Goal: Task Accomplishment & Management: Use online tool/utility

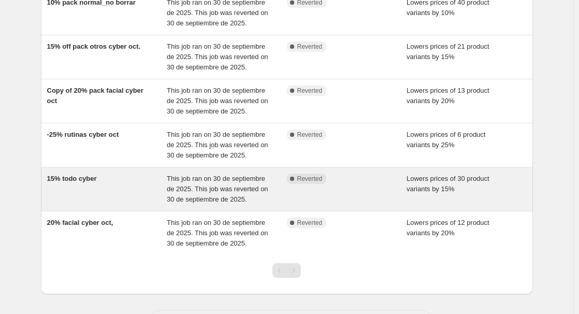
scroll to position [155, 0]
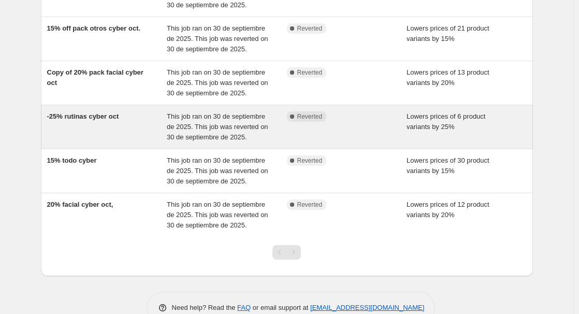
click at [96, 132] on div "-25% rutinas cyber oct" at bounding box center [107, 126] width 120 height 31
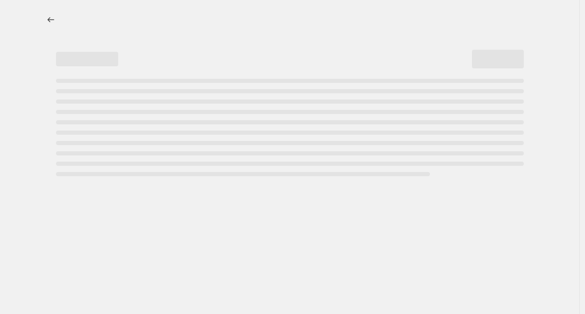
select select "percentage"
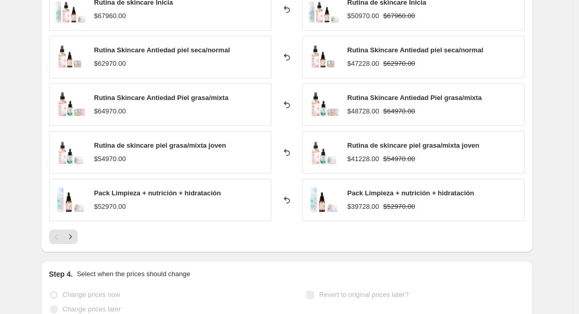
scroll to position [726, 0]
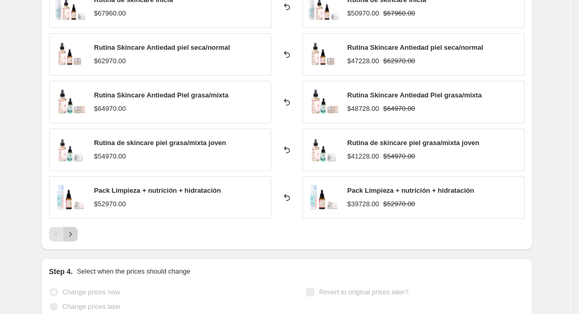
click at [74, 236] on icon "Next" at bounding box center [70, 234] width 10 height 10
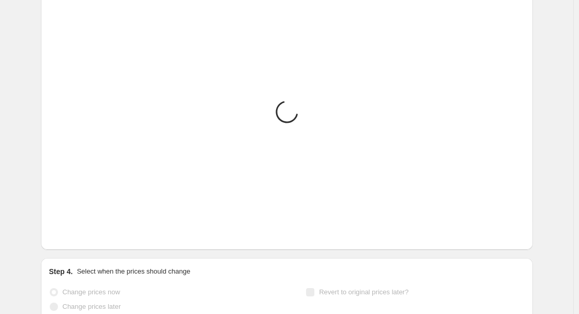
scroll to position [609, 0]
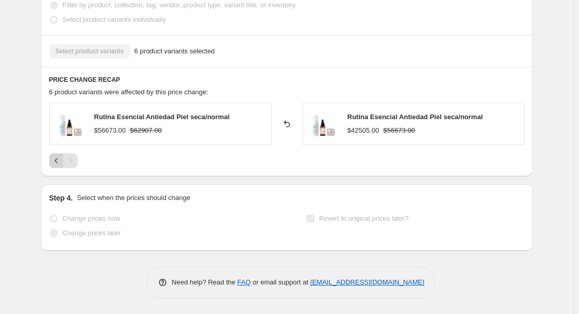
click at [55, 161] on icon "Previous" at bounding box center [56, 160] width 10 height 10
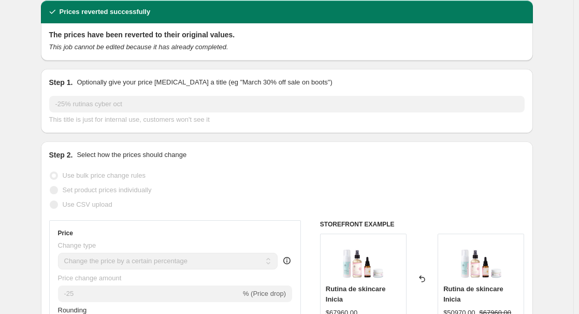
scroll to position [0, 0]
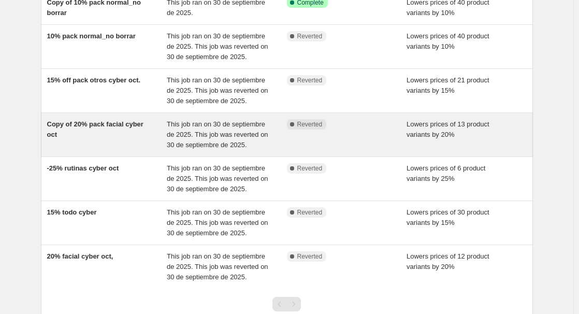
scroll to position [52, 0]
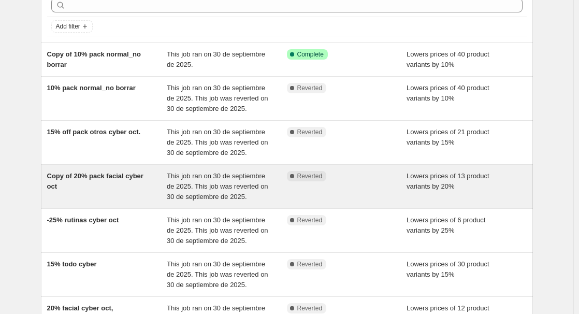
click at [121, 190] on div "Copy of 20% pack facial cyber oct" at bounding box center [107, 186] width 120 height 31
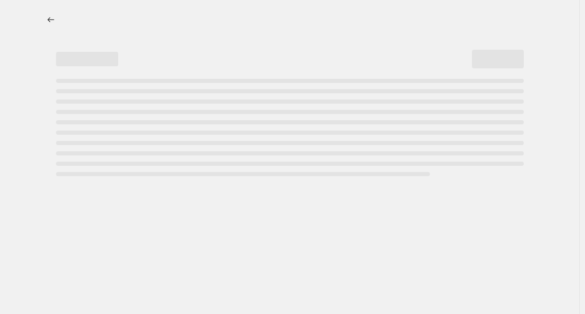
select select "percentage"
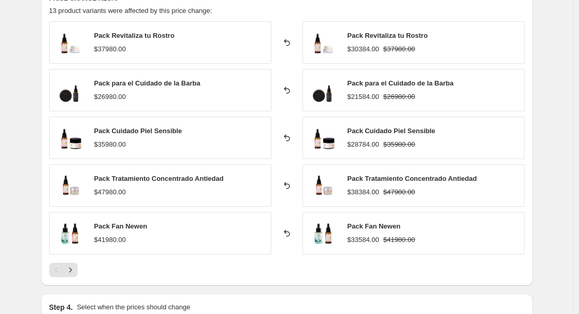
scroll to position [726, 0]
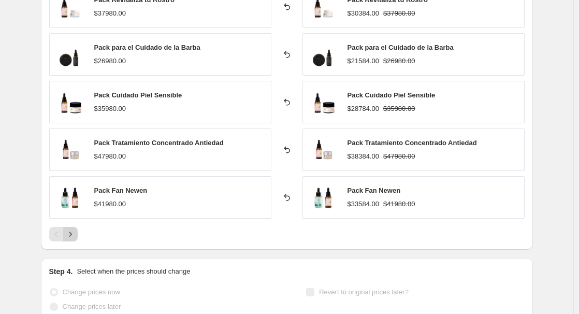
click at [75, 235] on icon "Next" at bounding box center [70, 234] width 10 height 10
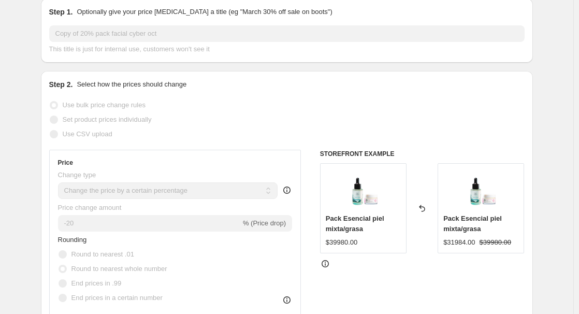
scroll to position [0, 0]
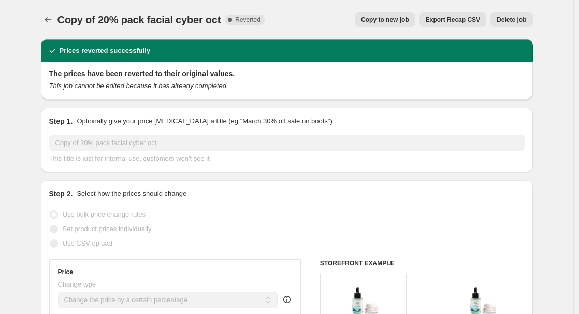
click at [406, 20] on span "Copy to new job" at bounding box center [385, 20] width 48 height 8
select select "percentage"
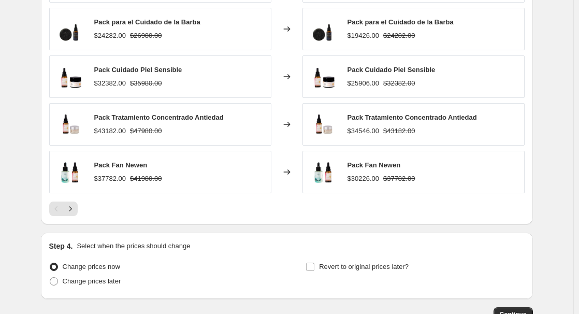
scroll to position [622, 0]
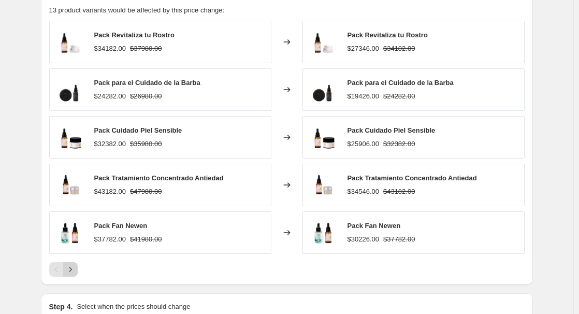
click at [75, 269] on icon "Next" at bounding box center [70, 269] width 10 height 10
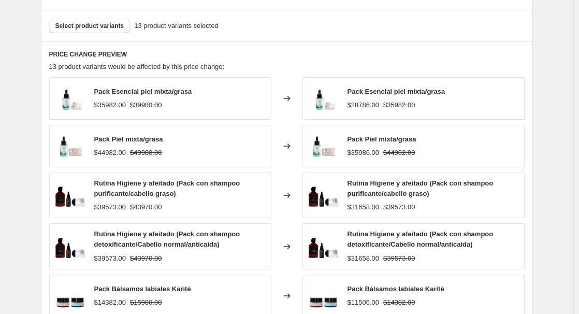
scroll to position [518, 0]
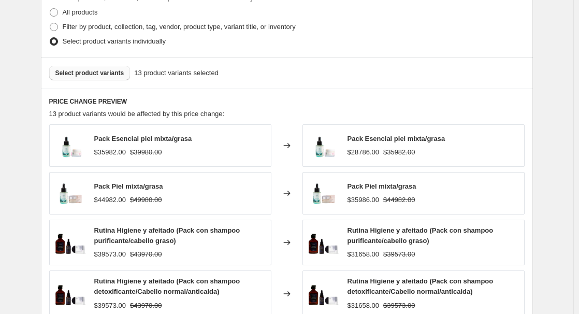
click at [103, 77] on span "Select product variants" at bounding box center [89, 73] width 69 height 8
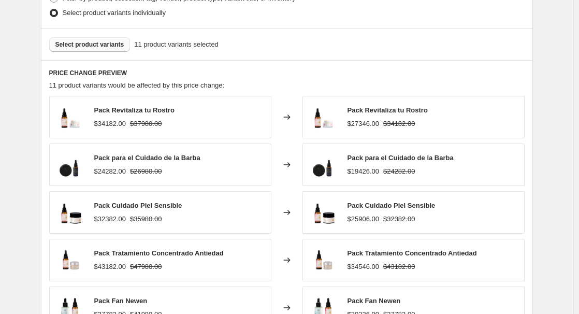
scroll to position [650, 0]
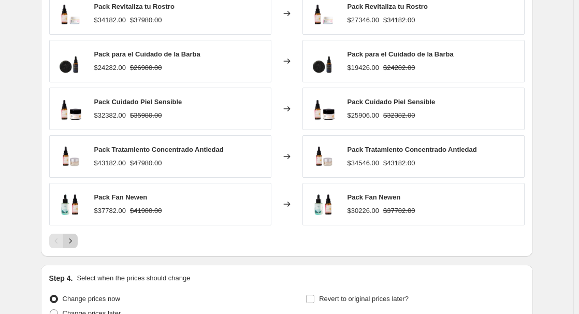
click at [75, 247] on button "Next" at bounding box center [70, 241] width 15 height 15
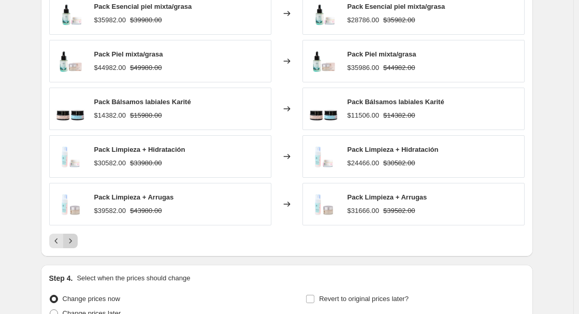
click at [73, 245] on icon "Next" at bounding box center [70, 241] width 10 height 10
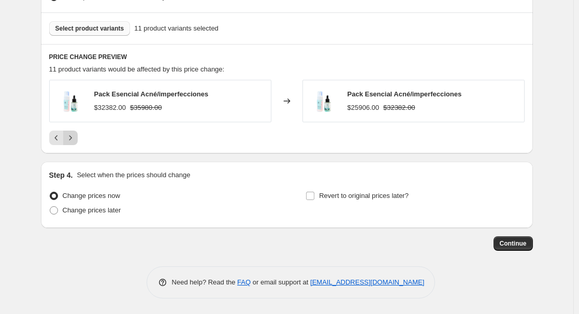
scroll to position [563, 0]
click at [56, 139] on icon "Previous" at bounding box center [56, 138] width 10 height 10
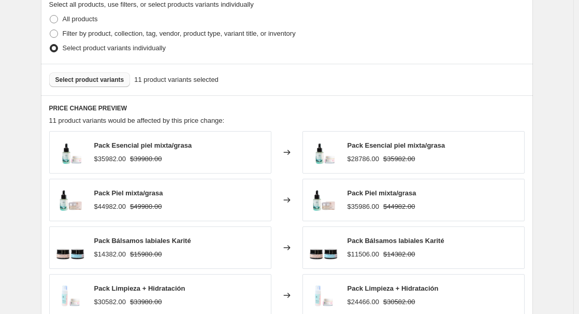
scroll to position [615, 0]
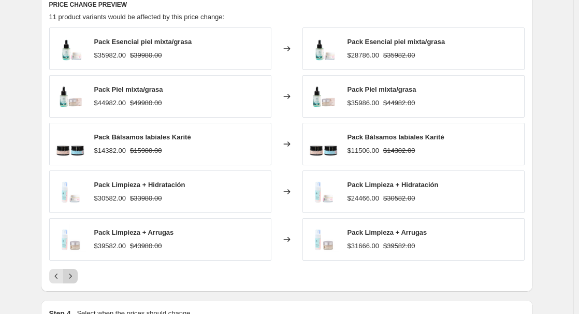
click at [74, 279] on icon "Next" at bounding box center [70, 276] width 10 height 10
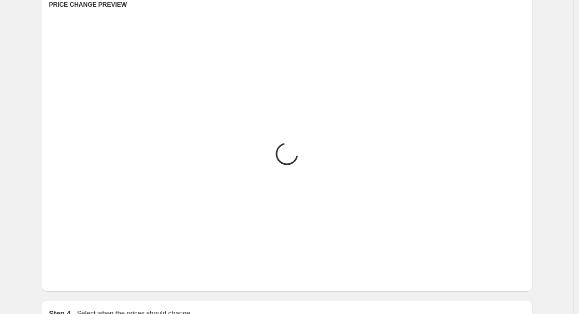
scroll to position [563, 0]
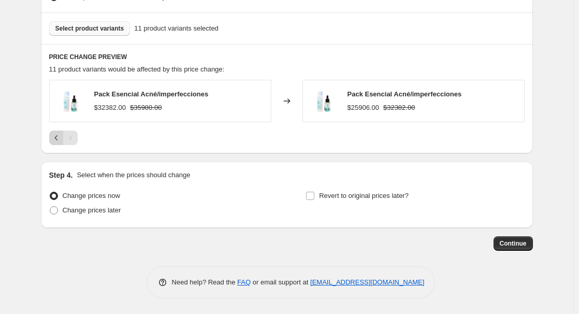
click at [60, 137] on icon "Previous" at bounding box center [56, 138] width 10 height 10
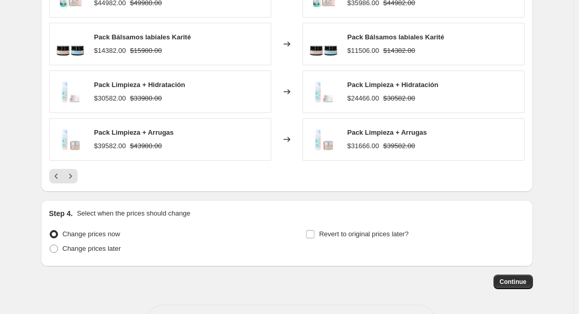
scroll to position [719, 0]
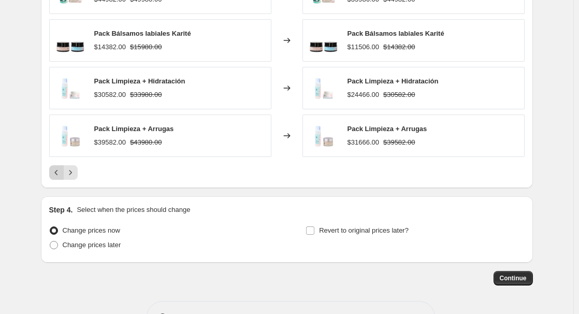
click at [59, 173] on icon "Previous" at bounding box center [56, 172] width 10 height 10
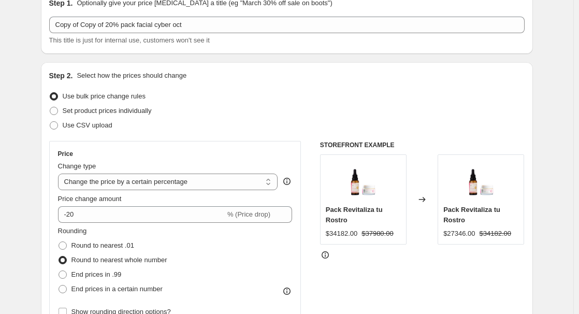
scroll to position [0, 0]
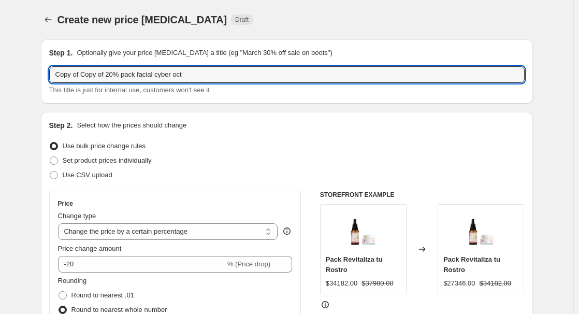
drag, startPoint x: 108, startPoint y: 76, endPoint x: 44, endPoint y: 77, distance: 63.8
click at [44, 77] on div "Step 1. Optionally give your price [MEDICAL_DATA] a title (eg "March 30% off sa…" at bounding box center [287, 71] width 492 height 64
click at [196, 78] on input "20% pack facial cyber oct" at bounding box center [287, 74] width 476 height 17
type input "20% pack facial cyber oct"
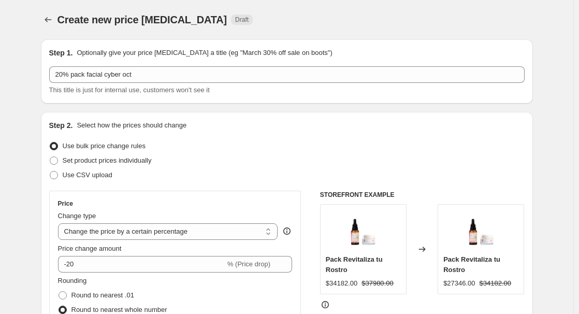
click at [293, 149] on div "Use bulk price change rules" at bounding box center [287, 146] width 476 height 15
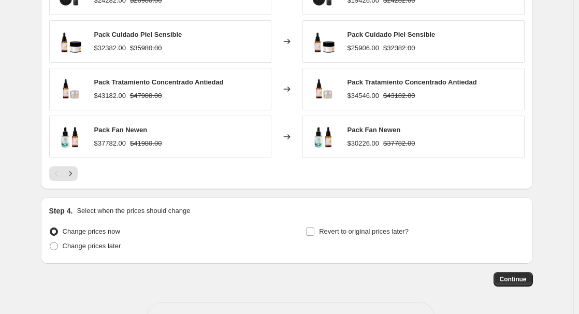
scroll to position [754, 0]
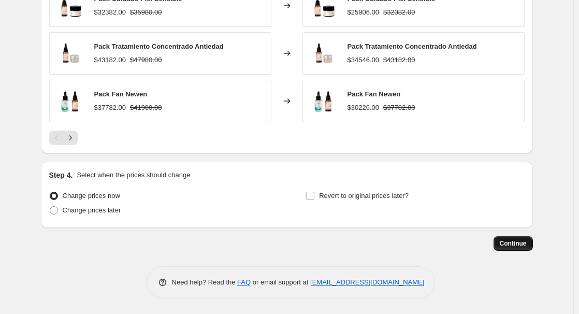
click at [514, 242] on span "Continue" at bounding box center [513, 243] width 27 height 8
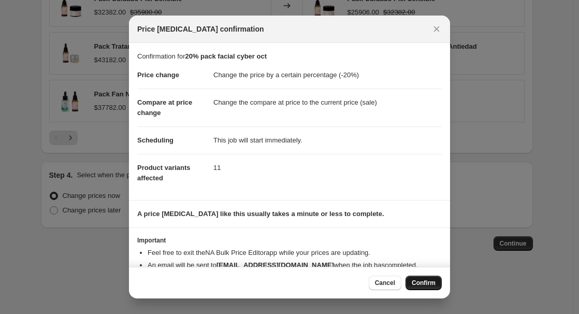
click at [426, 279] on button "Confirm" at bounding box center [424, 283] width 36 height 15
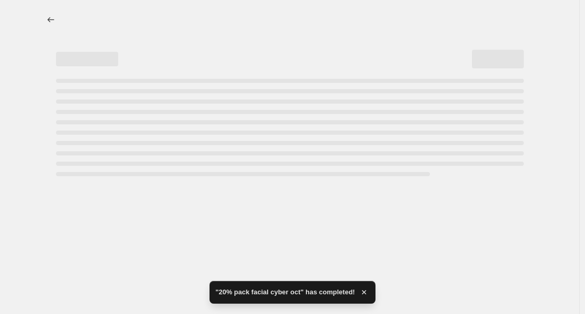
click at [104, 82] on div "Page loading" at bounding box center [290, 81] width 468 height 4
select select "percentage"
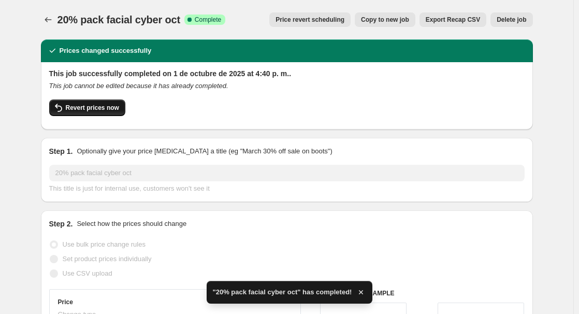
click at [94, 106] on span "Revert prices now" at bounding box center [92, 108] width 53 height 8
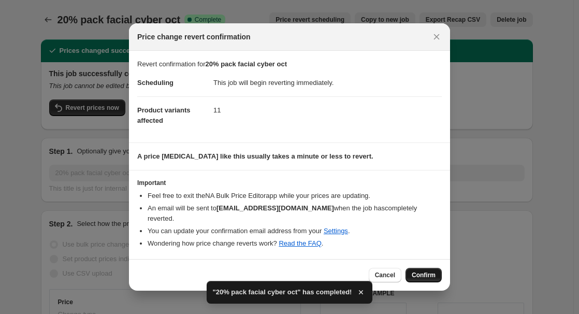
click at [432, 273] on span "Confirm" at bounding box center [424, 275] width 24 height 8
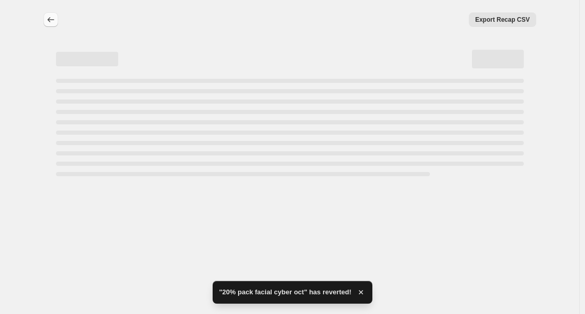
select select "percentage"
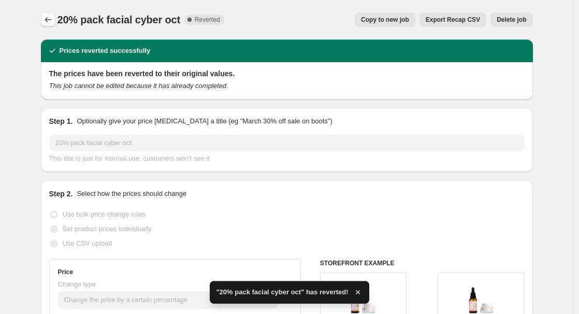
click at [49, 18] on icon "Price change jobs" at bounding box center [48, 20] width 10 height 10
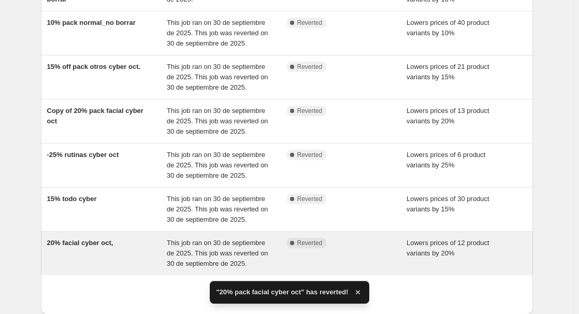
scroll to position [155, 0]
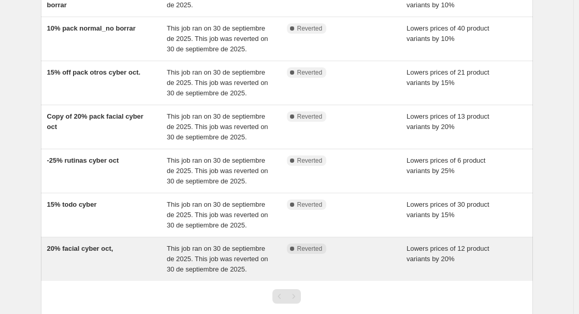
click at [92, 249] on span "20% facial cyber oct," at bounding box center [80, 249] width 66 height 8
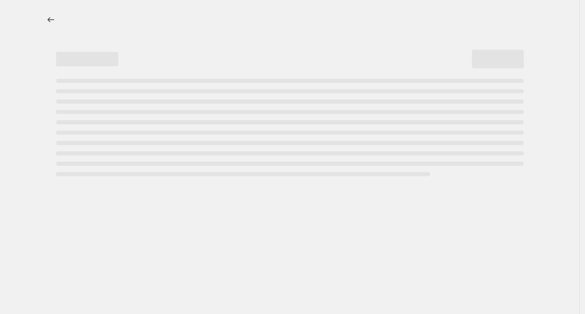
select select "percentage"
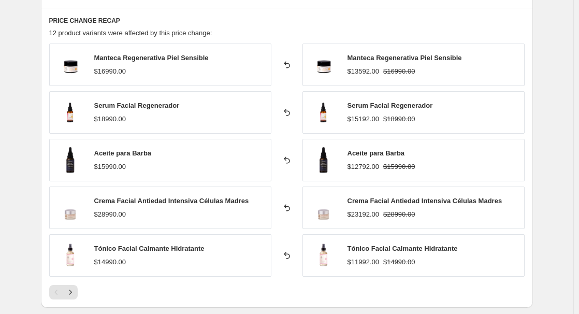
scroll to position [674, 0]
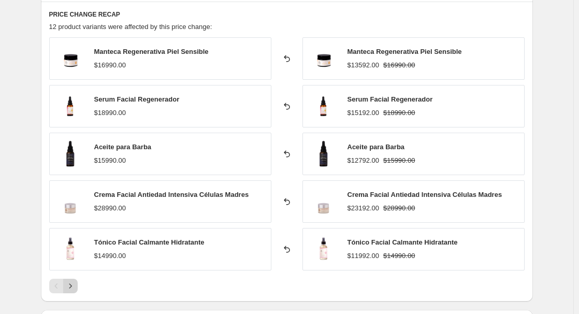
click at [73, 284] on icon "Next" at bounding box center [70, 286] width 10 height 10
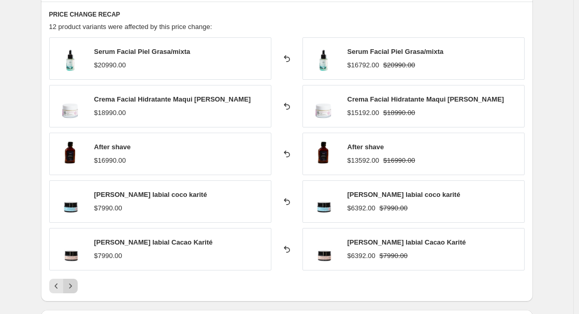
click at [76, 287] on icon "Next" at bounding box center [70, 286] width 10 height 10
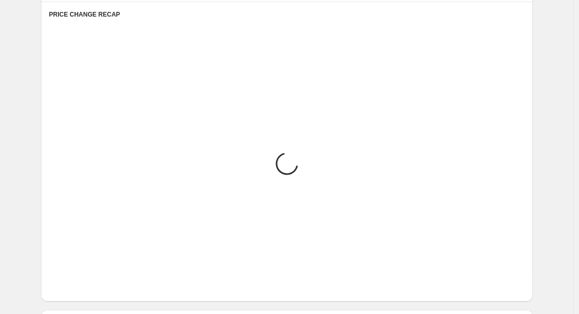
scroll to position [657, 0]
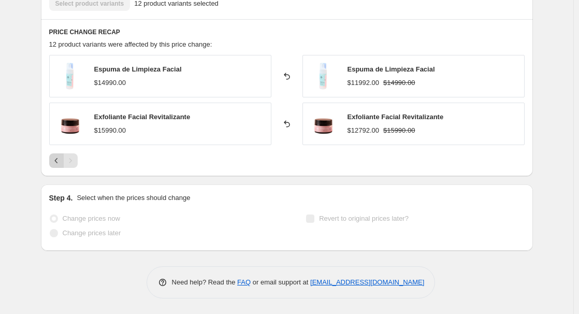
click at [56, 160] on icon "Previous" at bounding box center [56, 160] width 10 height 10
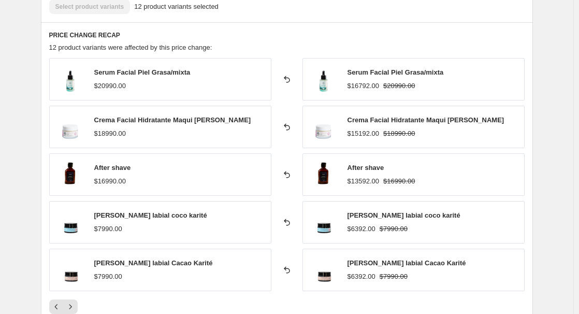
scroll to position [709, 0]
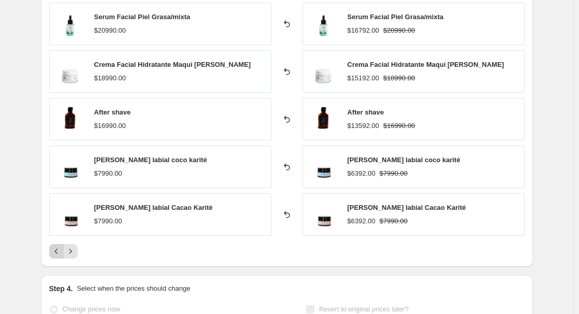
click at [58, 250] on icon "Previous" at bounding box center [56, 251] width 10 height 10
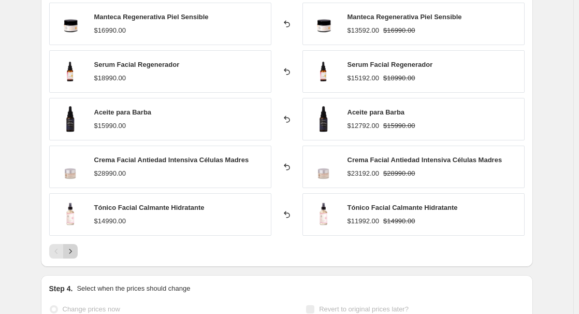
click at [74, 257] on icon "Next" at bounding box center [70, 251] width 10 height 10
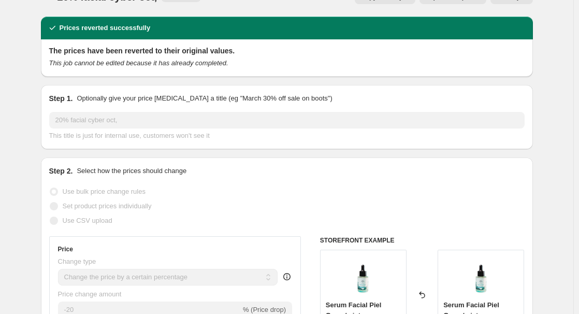
scroll to position [0, 0]
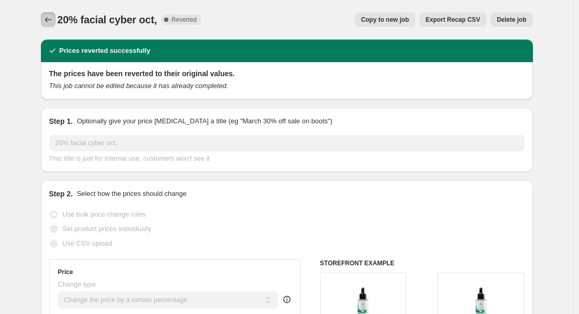
click at [47, 24] on icon "Price change jobs" at bounding box center [48, 20] width 10 height 10
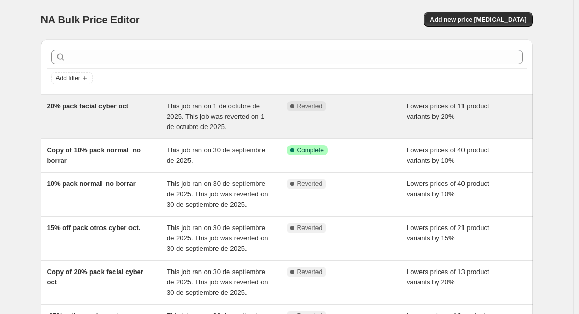
click at [117, 108] on span "20% pack facial cyber oct" at bounding box center [88, 106] width 82 height 8
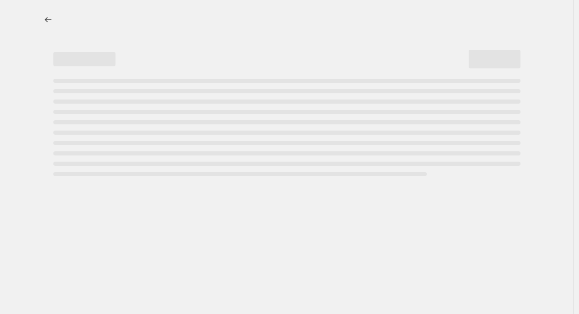
select select "percentage"
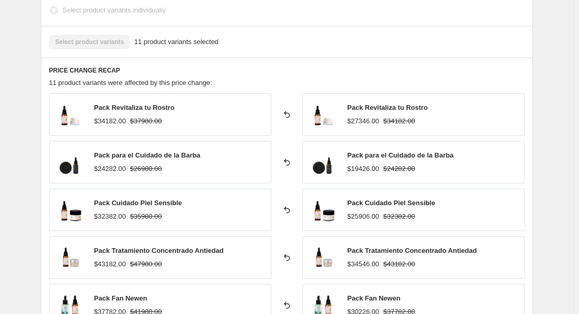
scroll to position [674, 0]
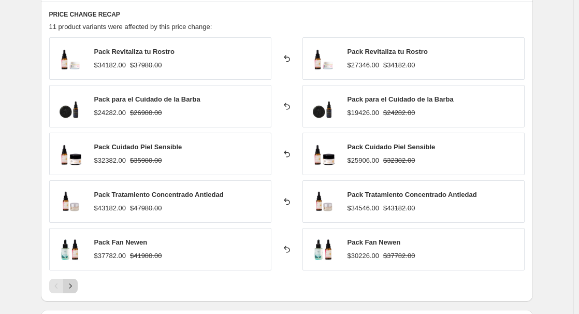
click at [69, 289] on icon "Next" at bounding box center [70, 286] width 10 height 10
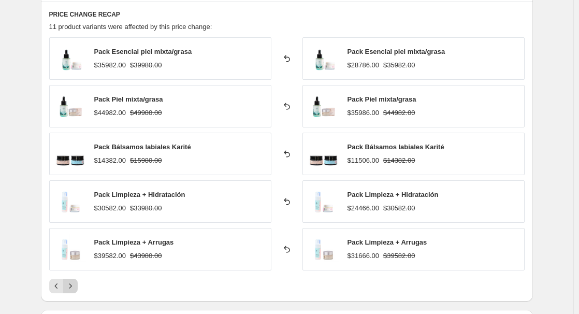
click at [65, 280] on button "Next" at bounding box center [70, 286] width 15 height 15
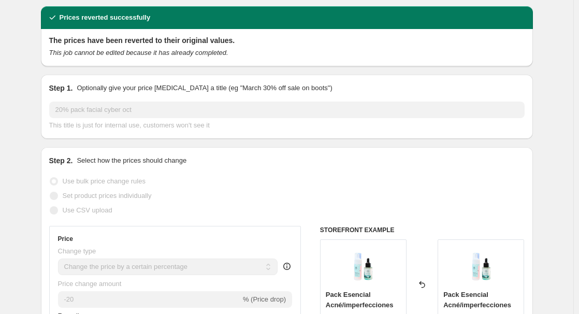
scroll to position [0, 0]
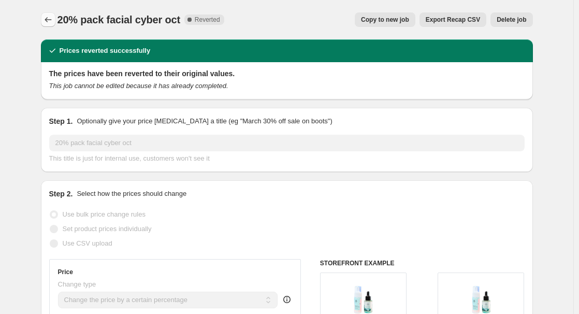
click at [52, 18] on icon "Price change jobs" at bounding box center [48, 20] width 10 height 10
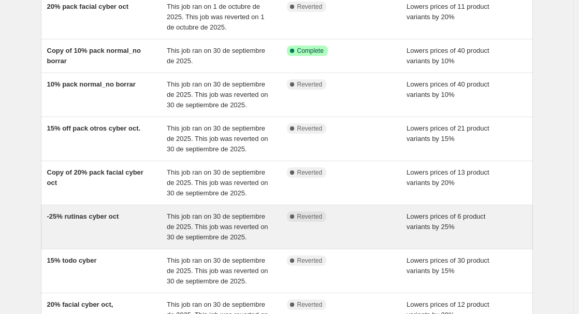
scroll to position [155, 0]
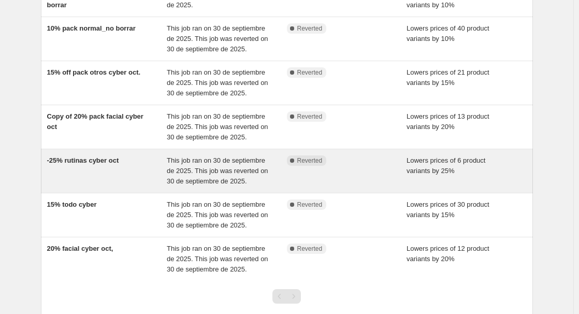
click at [129, 175] on div "-25% rutinas cyber oct" at bounding box center [107, 170] width 120 height 31
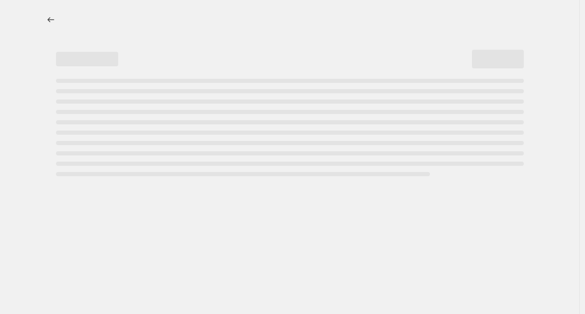
select select "percentage"
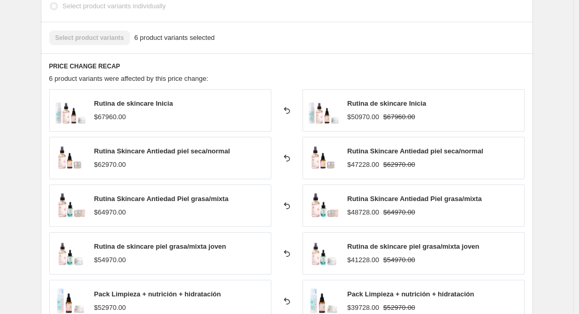
scroll to position [777, 0]
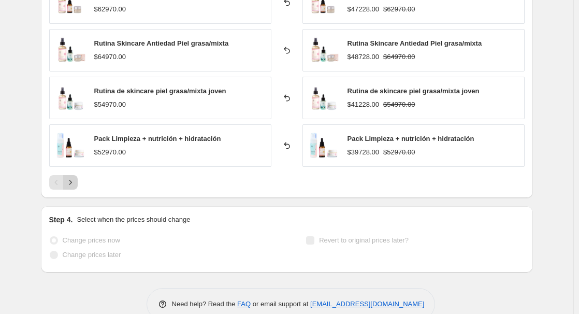
click at [75, 183] on icon "Next" at bounding box center [70, 182] width 10 height 10
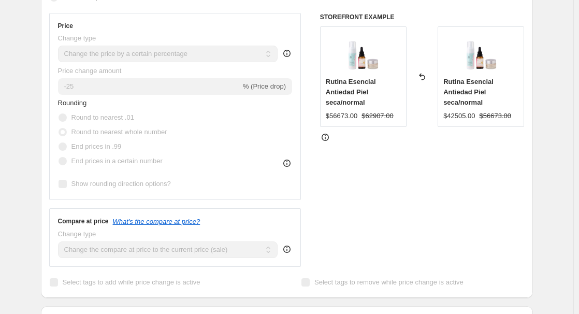
scroll to position [0, 0]
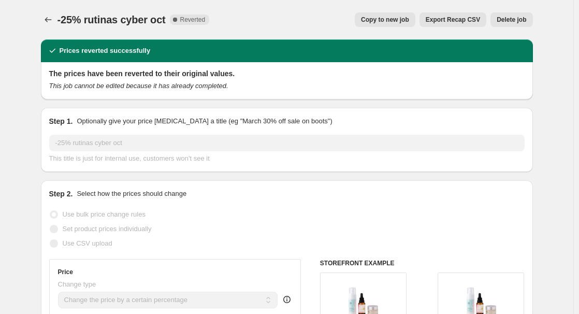
click at [402, 17] on span "Copy to new job" at bounding box center [385, 20] width 48 height 8
select select "percentage"
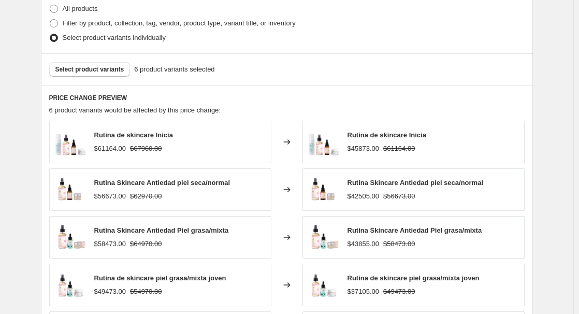
scroll to position [415, 0]
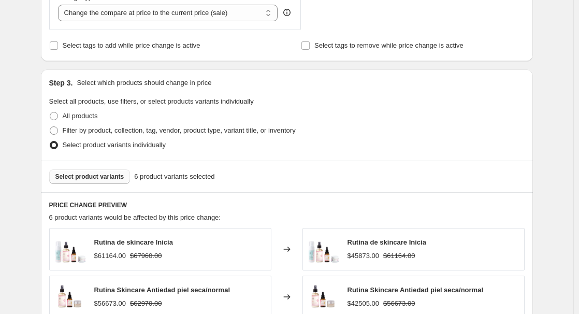
click at [102, 180] on span "Select product variants" at bounding box center [89, 177] width 69 height 8
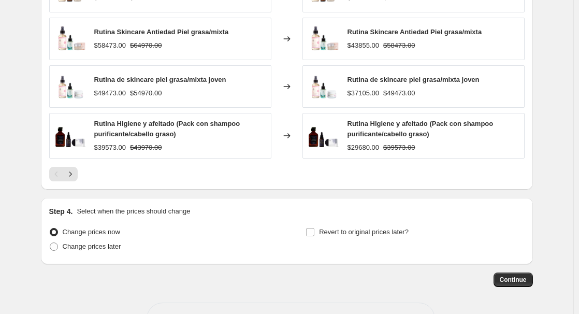
scroll to position [758, 0]
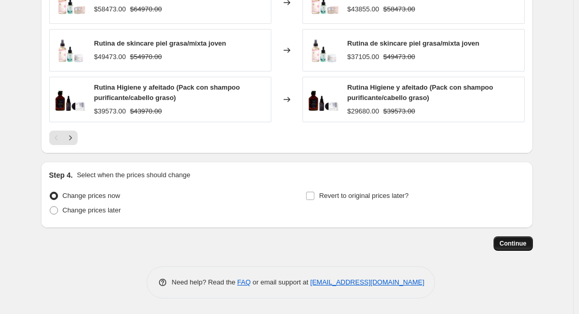
click at [514, 239] on button "Continue" at bounding box center [513, 243] width 39 height 15
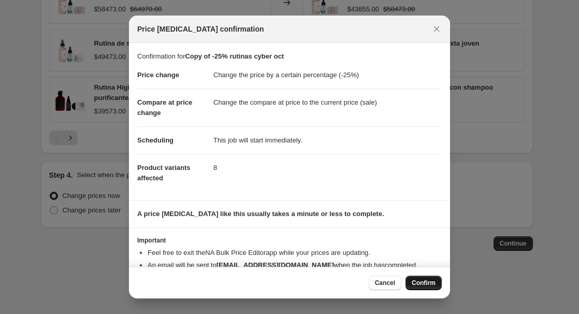
click at [421, 278] on button "Confirm" at bounding box center [424, 283] width 36 height 15
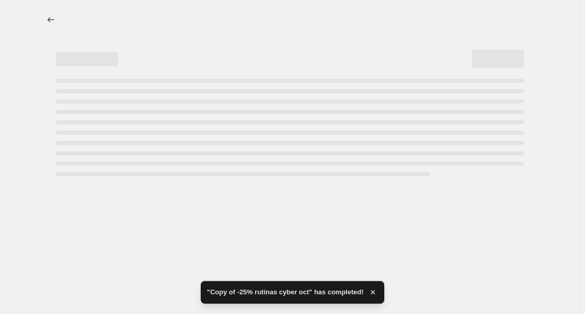
select select "percentage"
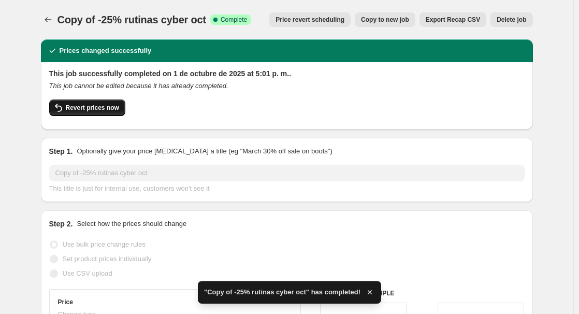
click at [91, 105] on span "Revert prices now" at bounding box center [92, 108] width 53 height 8
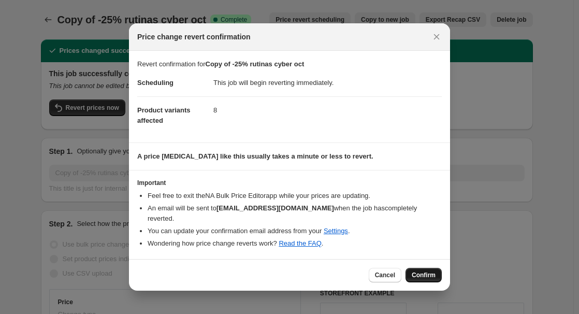
click at [415, 271] on span "Confirm" at bounding box center [424, 275] width 24 height 8
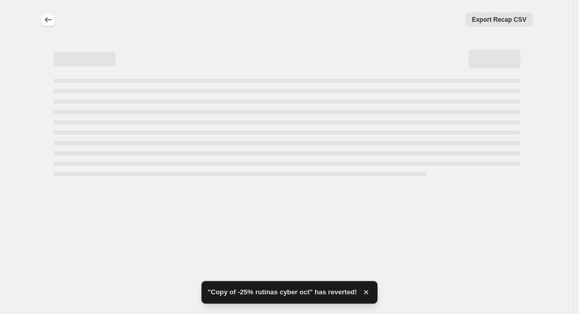
select select "percentage"
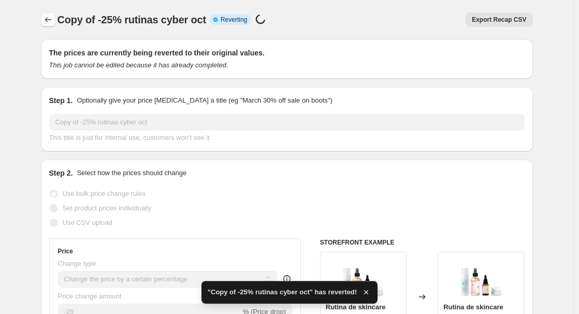
click at [53, 22] on icon "Price change jobs" at bounding box center [48, 20] width 10 height 10
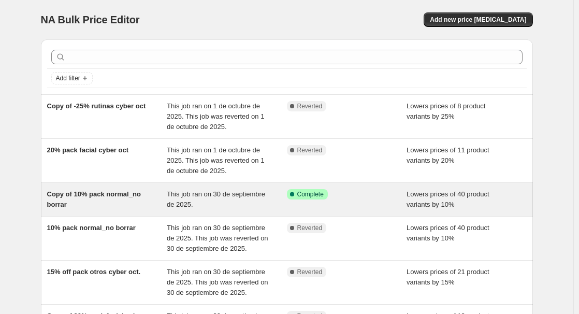
scroll to position [207, 0]
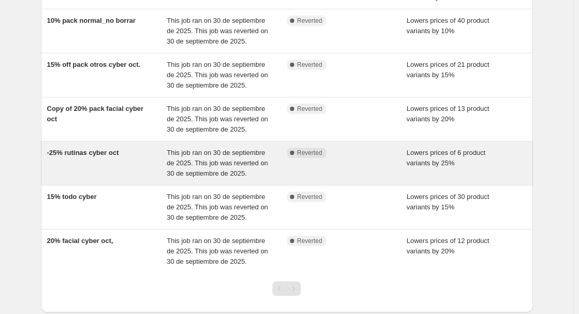
click at [372, 168] on div "Complete Reverted" at bounding box center [347, 163] width 120 height 31
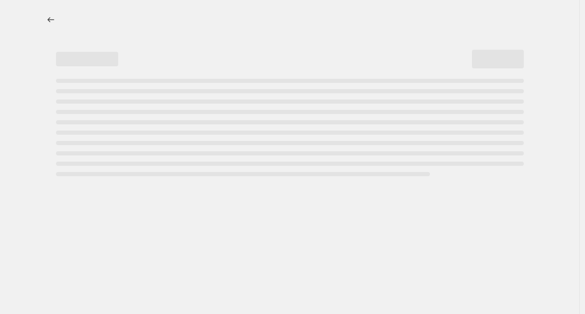
select select "percentage"
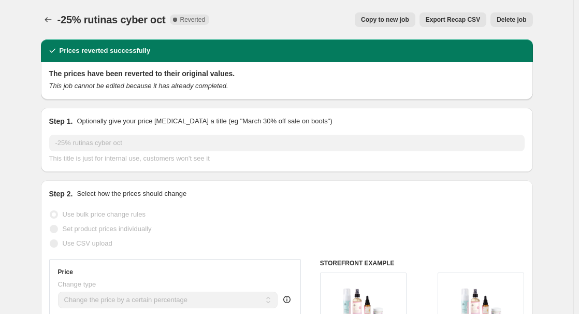
click at [511, 17] on span "Delete job" at bounding box center [512, 20] width 30 height 8
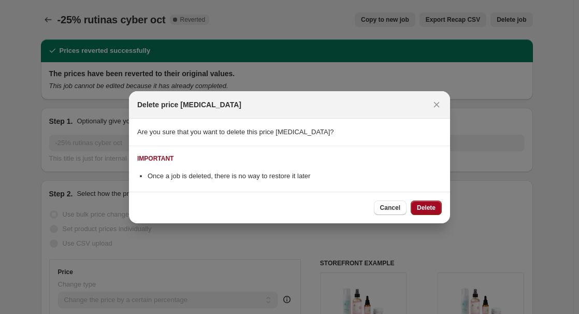
click at [430, 206] on span "Delete" at bounding box center [426, 208] width 19 height 8
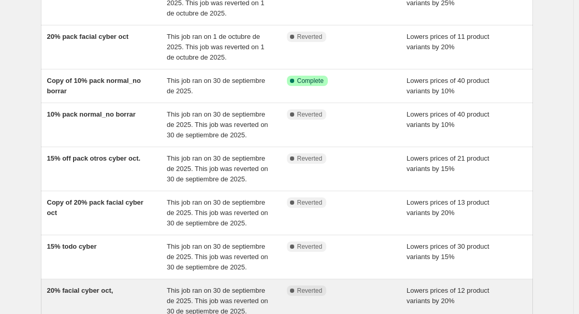
scroll to position [155, 0]
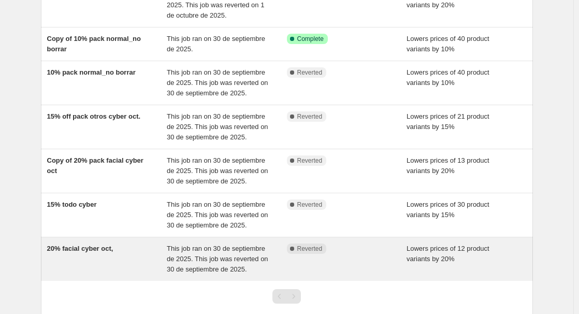
click at [158, 258] on div "20% facial cyber oct," at bounding box center [107, 259] width 120 height 31
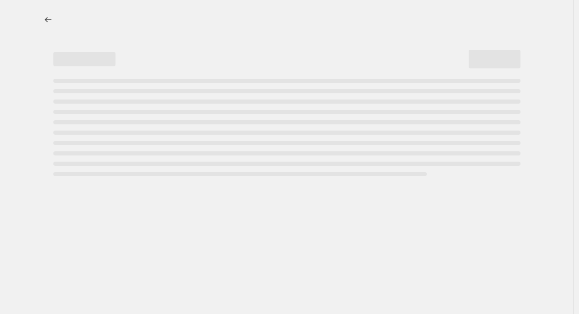
select select "percentage"
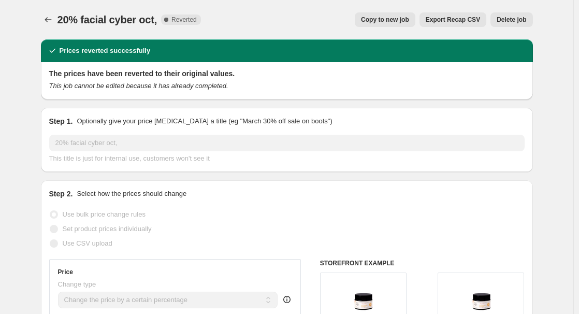
click at [523, 15] on button "Delete job" at bounding box center [512, 19] width 42 height 15
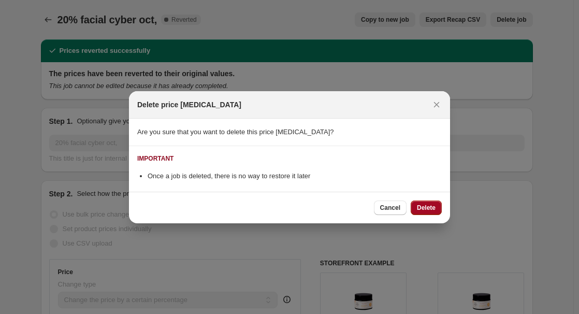
click at [433, 211] on button "Delete" at bounding box center [426, 208] width 31 height 15
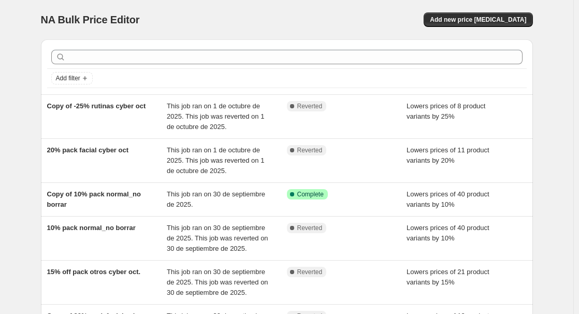
click at [228, 314] on html "Home Settings Plans Skip to content NA Bulk Price Editor. This page is ready NA…" at bounding box center [289, 157] width 579 height 314
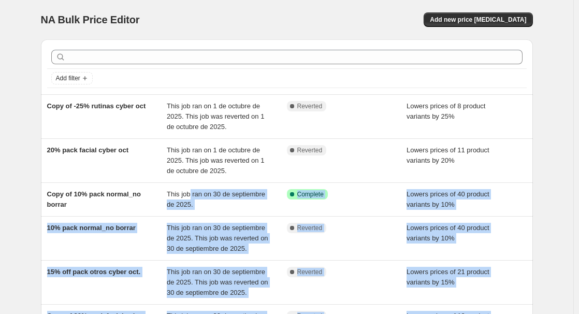
scroll to position [85, 0]
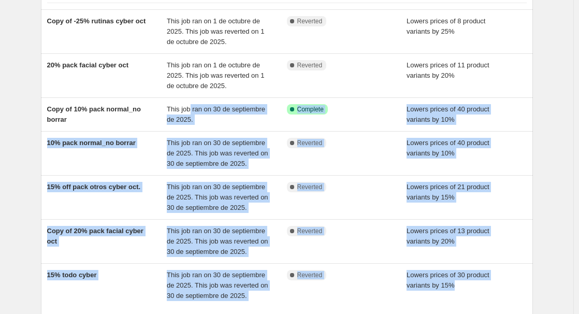
click at [553, 161] on div "NA Bulk Price Editor. This page is ready NA Bulk Price Editor Add new price [ME…" at bounding box center [287, 162] width 574 height 495
click at [544, 137] on div "NA Bulk Price Editor. This page is ready NA Bulk Price Editor Add new price [ME…" at bounding box center [287, 162] width 517 height 495
click at [558, 123] on div "NA Bulk Price Editor. This page is ready NA Bulk Price Editor Add new price [ME…" at bounding box center [287, 162] width 574 height 495
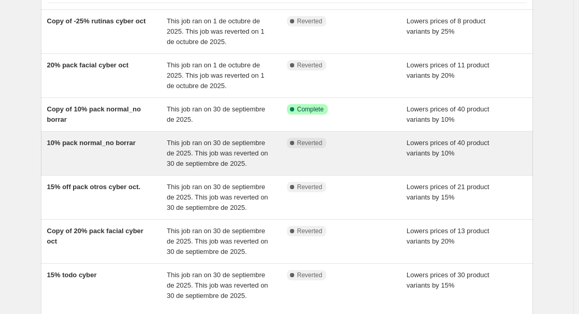
click at [440, 151] on span "Lowers prices of 40 product variants by 10%" at bounding box center [448, 148] width 83 height 18
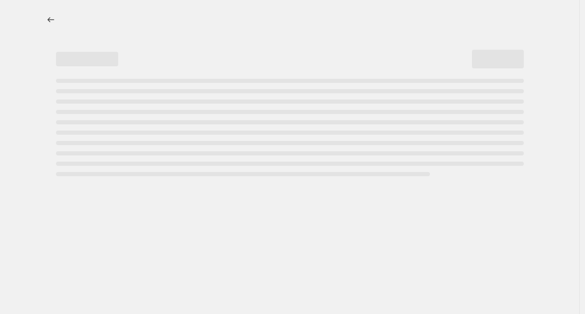
select select "percentage"
select select "product_type"
select select "product_status"
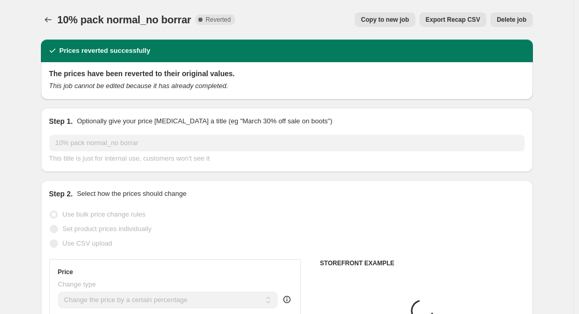
click at [519, 20] on span "Delete job" at bounding box center [512, 20] width 30 height 8
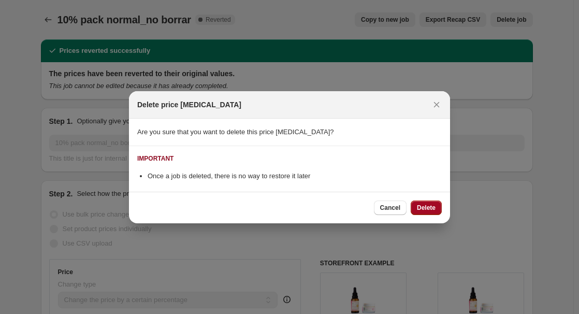
click at [423, 205] on span "Delete" at bounding box center [426, 208] width 19 height 8
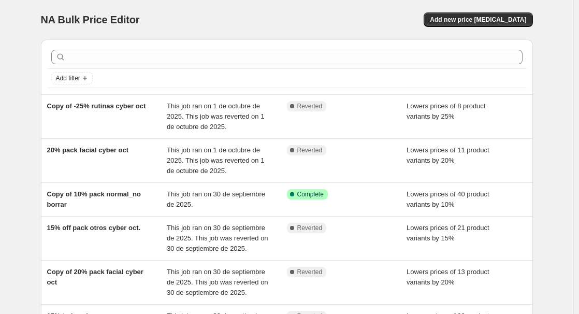
click at [572, 107] on div "NA Bulk Price Editor. This page is ready NA Bulk Price Editor Add new price [ME…" at bounding box center [287, 225] width 574 height 451
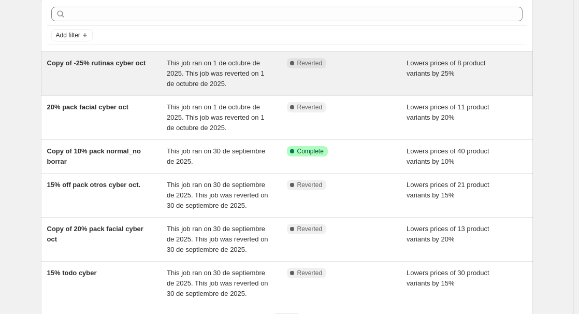
scroll to position [52, 0]
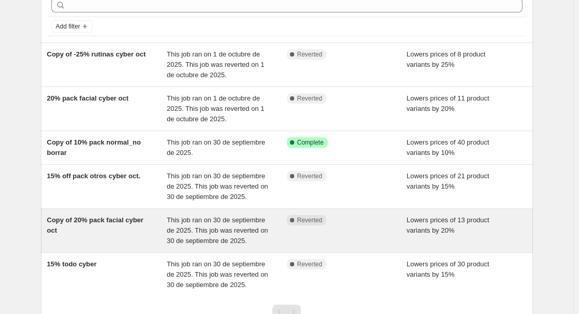
click at [106, 232] on div "Copy of 20% pack facial cyber oct" at bounding box center [107, 230] width 120 height 31
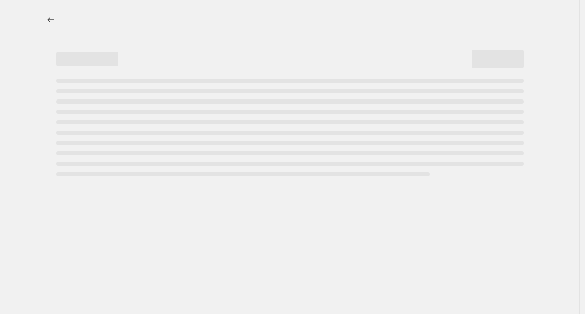
select select "percentage"
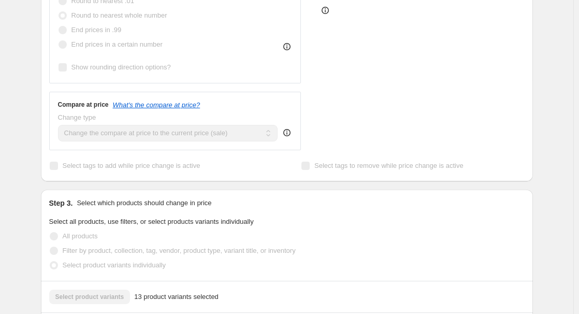
scroll to position [104, 0]
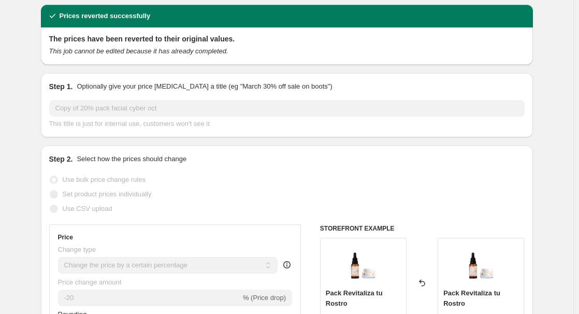
scroll to position [0, 0]
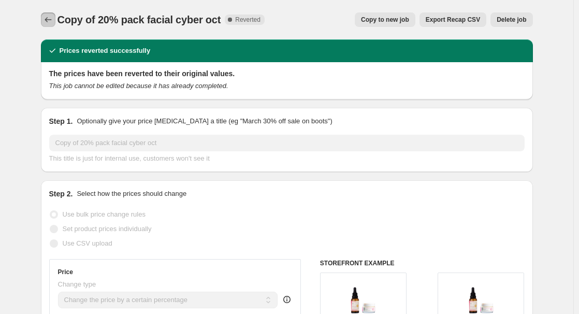
click at [47, 18] on icon "Price change jobs" at bounding box center [48, 20] width 10 height 10
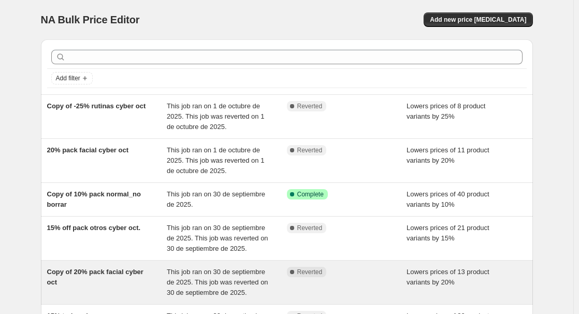
click at [118, 274] on span "Copy of 20% pack facial cyber oct" at bounding box center [95, 277] width 96 height 18
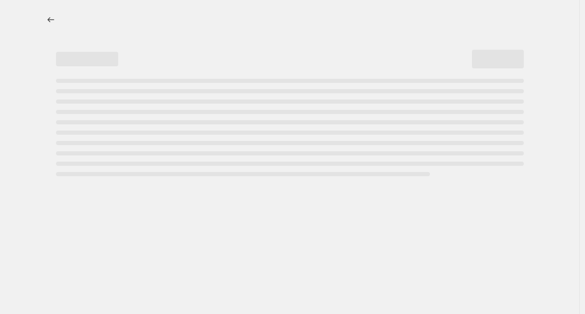
select select "percentage"
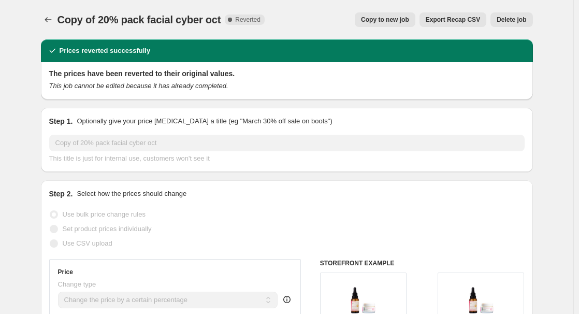
click at [512, 19] on span "Delete job" at bounding box center [512, 20] width 30 height 8
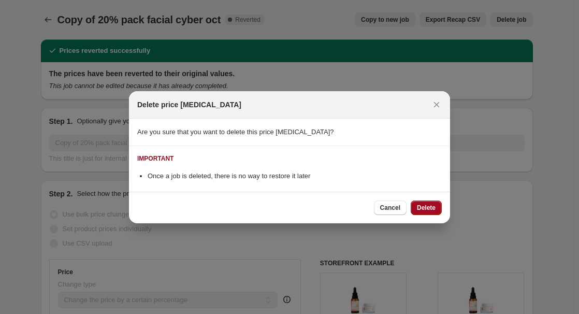
click at [419, 208] on span "Delete" at bounding box center [426, 208] width 19 height 8
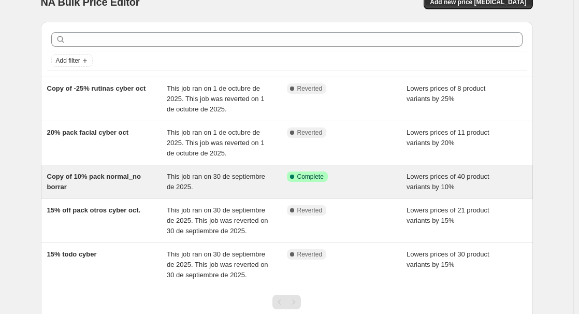
scroll to position [52, 0]
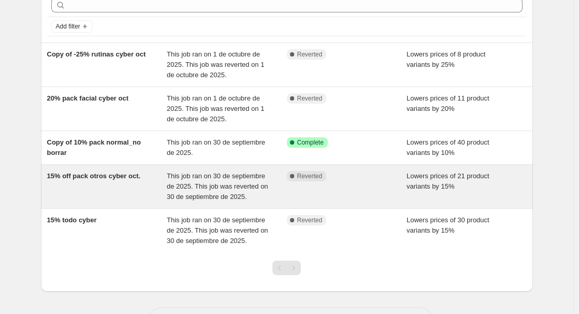
click at [122, 186] on div "15% off pack otros cyber oct." at bounding box center [107, 186] width 120 height 31
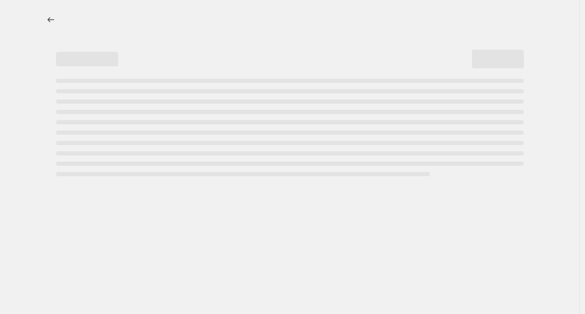
select select "percentage"
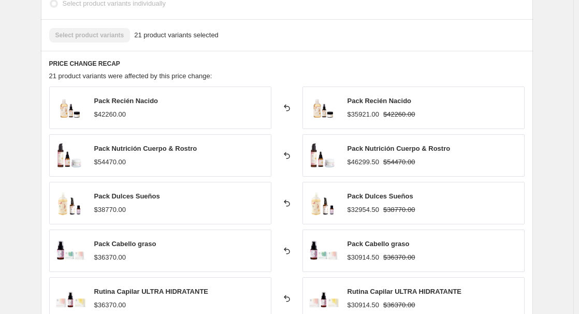
scroll to position [674, 0]
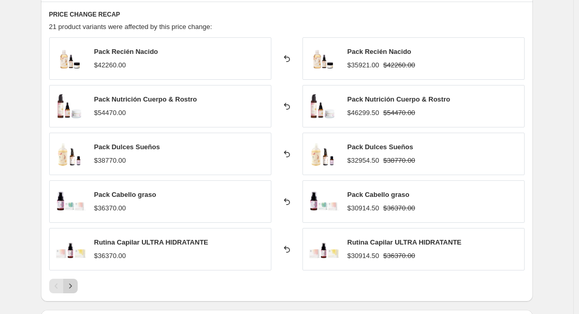
click at [71, 284] on icon "Next" at bounding box center [70, 286] width 10 height 10
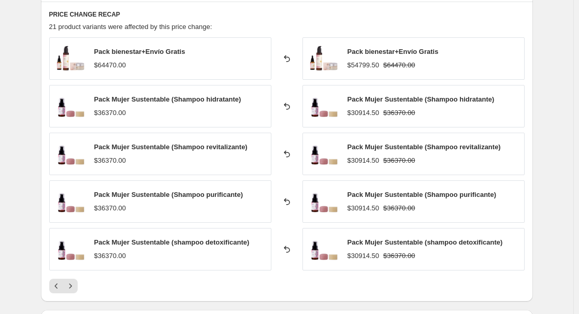
click at [76, 286] on icon "Next" at bounding box center [70, 286] width 10 height 10
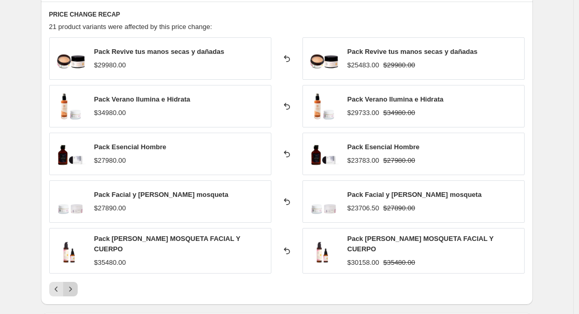
click at [74, 285] on icon "Next" at bounding box center [70, 289] width 10 height 10
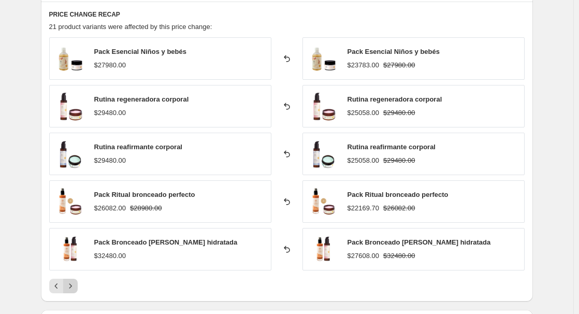
click at [73, 284] on icon "Next" at bounding box center [70, 286] width 10 height 10
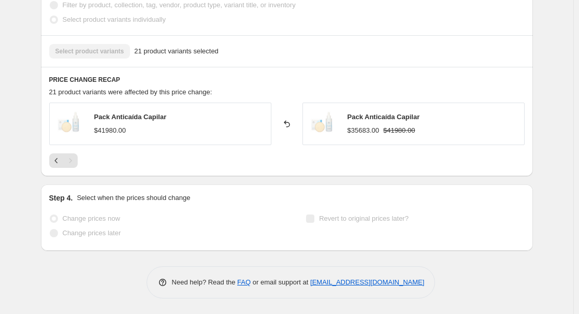
scroll to position [609, 0]
click at [59, 159] on icon "Previous" at bounding box center [56, 160] width 10 height 10
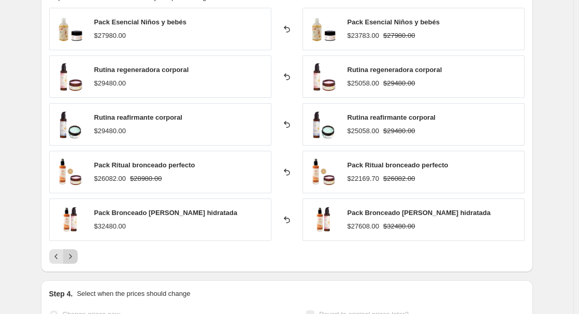
scroll to position [713, 0]
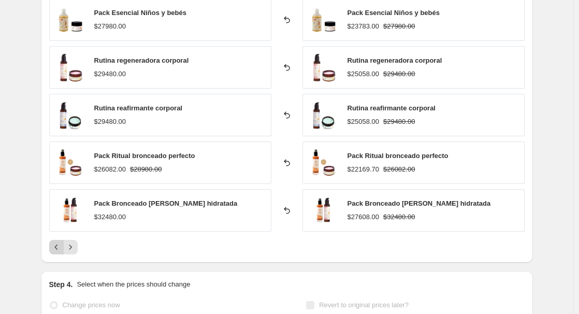
click at [61, 247] on icon "Previous" at bounding box center [56, 247] width 10 height 10
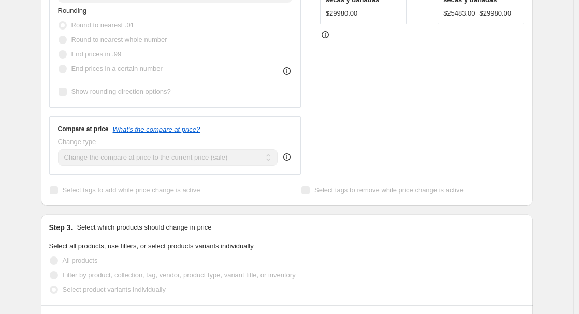
scroll to position [246, 0]
